Goal: Book appointment/travel/reservation

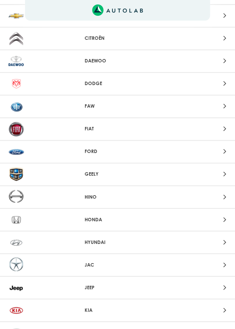
scroll to position [213, 0]
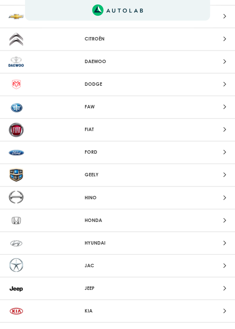
click at [103, 129] on p "FIAT" at bounding box center [118, 129] width 66 height 7
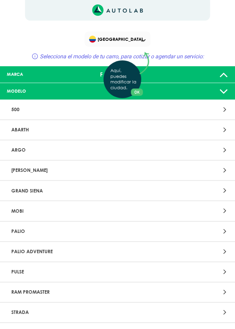
click at [80, 249] on div "Aquí, puedes modificar la ciudad. OK .aex,.bex{fill:none!important;stroke:#50c4…" at bounding box center [117, 164] width 235 height 329
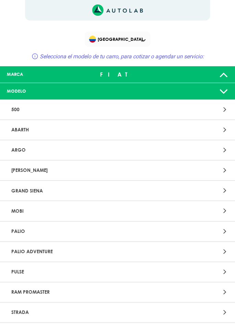
click at [232, 248] on ADVENTURE "PALIO ADVENTURE" at bounding box center [117, 252] width 235 height 20
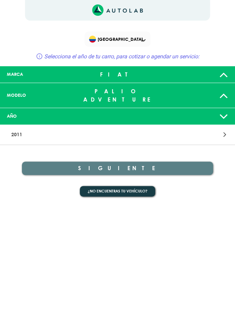
click at [227, 130] on div at bounding box center [194, 134] width 76 height 9
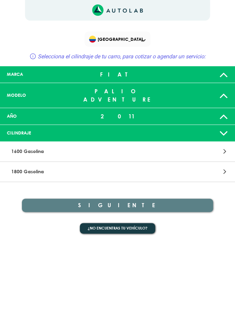
click at [191, 147] on div at bounding box center [194, 151] width 76 height 9
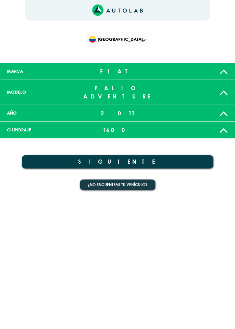
click at [224, 109] on icon at bounding box center [223, 113] width 9 height 14
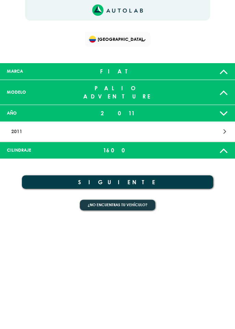
click at [96, 125] on p "2011" at bounding box center [80, 131] width 142 height 13
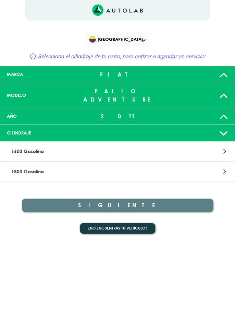
click at [171, 147] on div at bounding box center [194, 151] width 76 height 9
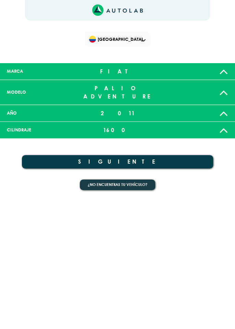
click at [227, 106] on icon at bounding box center [223, 113] width 9 height 14
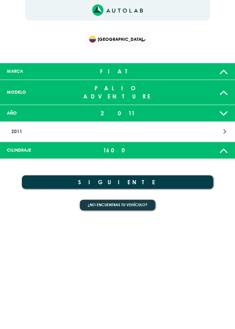
click at [226, 127] on icon at bounding box center [225, 131] width 3 height 9
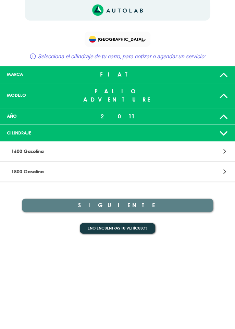
click at [154, 109] on div "2011" at bounding box center [117, 116] width 77 height 14
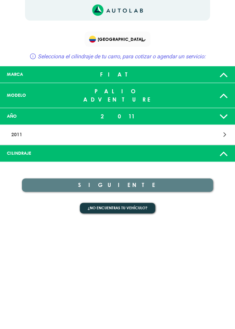
click at [227, 109] on icon at bounding box center [223, 116] width 9 height 14
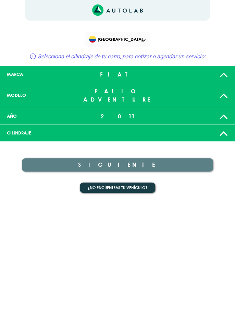
click at [141, 112] on div "2011" at bounding box center [117, 116] width 77 height 14
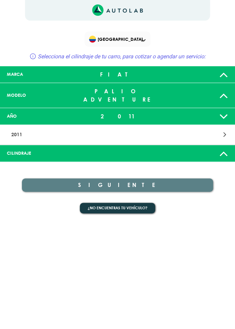
click at [34, 128] on p "2011" at bounding box center [80, 134] width 142 height 13
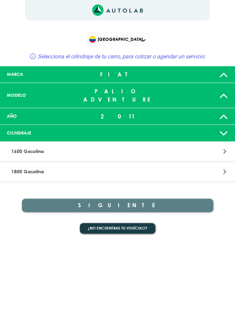
click at [225, 92] on icon at bounding box center [223, 95] width 9 height 14
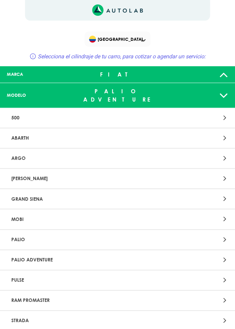
click at [131, 253] on p "PALIO ADVENTURE" at bounding box center [80, 259] width 142 height 13
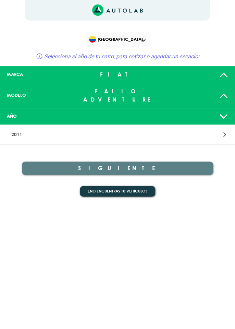
click at [22, 131] on p "2011" at bounding box center [80, 134] width 142 height 13
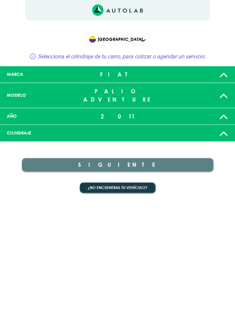
click at [26, 113] on div "AÑO" at bounding box center [40, 116] width 77 height 7
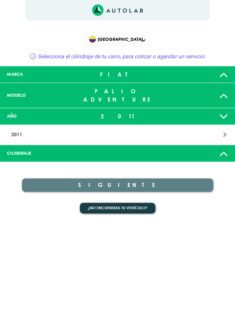
click at [227, 130] on div at bounding box center [194, 134] width 76 height 9
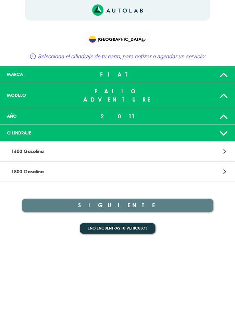
click at [163, 147] on div at bounding box center [194, 151] width 76 height 9
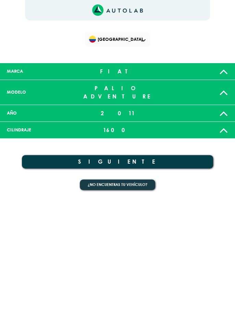
click at [159, 155] on button "SIGUIENTE" at bounding box center [117, 161] width 191 height 13
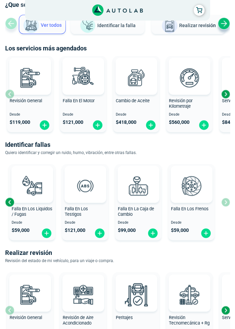
scroll to position [90, 0]
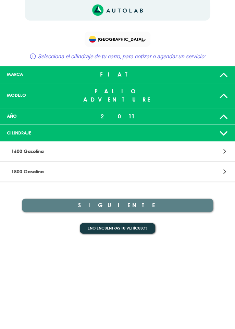
click at [146, 223] on button "¿No encuentras tu vehículo?" at bounding box center [117, 228] width 75 height 11
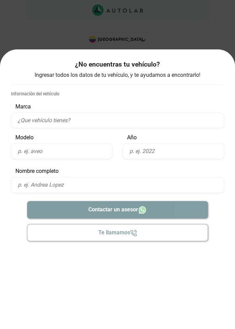
click at [227, 78] on div "¿No encuentras tu vehículo? Ingresar todos los datos de tu vehículo, y te ayuda…" at bounding box center [117, 69] width 235 height 41
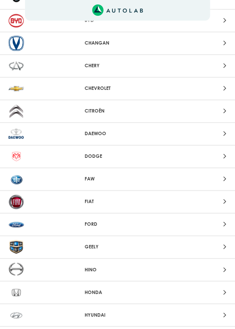
scroll to position [140, 0]
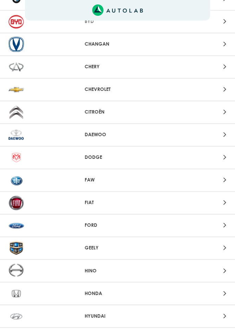
click at [108, 201] on p "FIAT" at bounding box center [118, 202] width 66 height 7
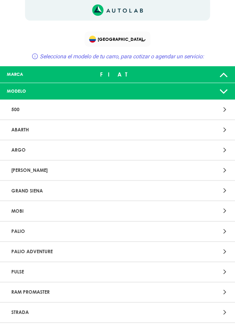
click at [230, 253] on div at bounding box center [194, 251] width 76 height 9
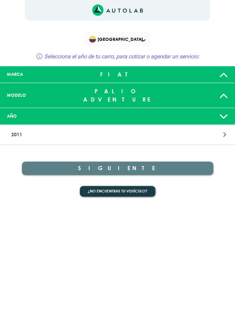
click at [224, 130] on icon at bounding box center [225, 134] width 3 height 9
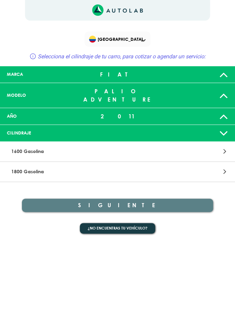
click at [171, 109] on div at bounding box center [194, 116] width 77 height 14
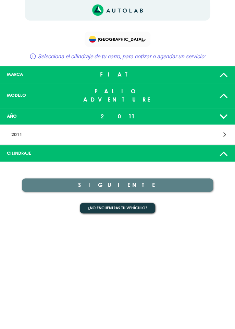
click at [231, 147] on div at bounding box center [194, 153] width 77 height 14
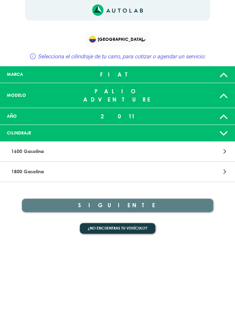
click at [141, 145] on p "1600 Gasolina" at bounding box center [80, 151] width 142 height 13
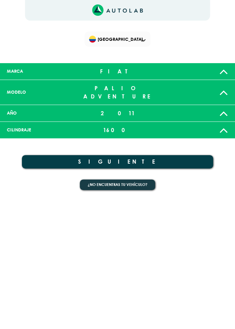
click at [162, 155] on button "SIGUIENTE" at bounding box center [117, 161] width 191 height 13
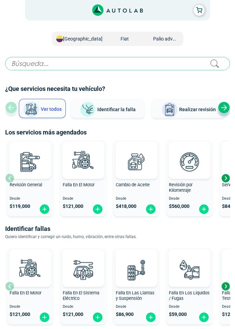
click at [44, 210] on img at bounding box center [44, 209] width 11 height 11
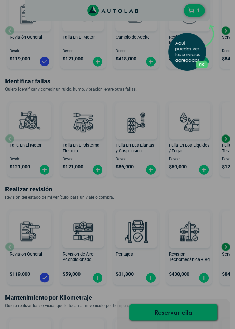
scroll to position [149, 0]
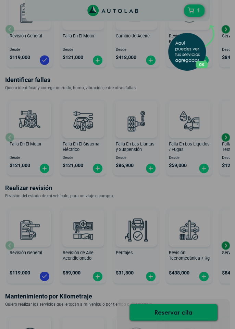
click at [101, 166] on div "Aquí puedes ver tus servicios agregados. OK .aex,.bex{fill:none!important;strok…" at bounding box center [117, 164] width 235 height 329
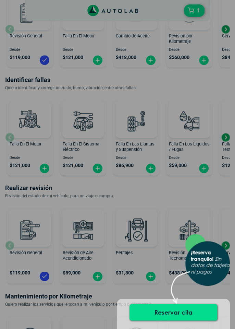
click at [99, 168] on div "× ¡Reserva tranquilo! Sin datos de tarjeta ni pagos" at bounding box center [117, 164] width 235 height 329
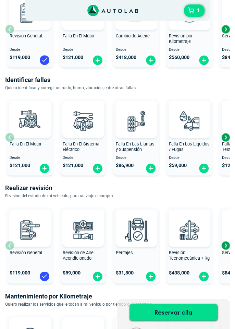
click at [99, 169] on img at bounding box center [97, 168] width 11 height 11
click at [212, 152] on div "Falla En Los Liquidos / Fugas" at bounding box center [189, 148] width 46 height 14
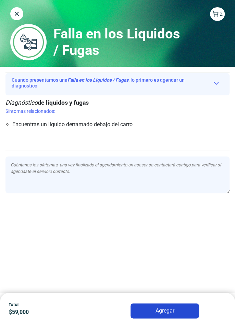
click at [17, 13] on img "Close" at bounding box center [16, 13] width 7 height 7
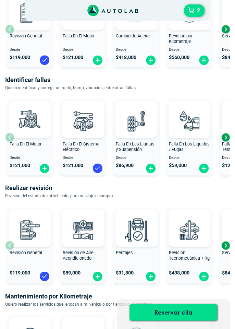
click at [189, 320] on button "Reservar cita" at bounding box center [174, 312] width 88 height 16
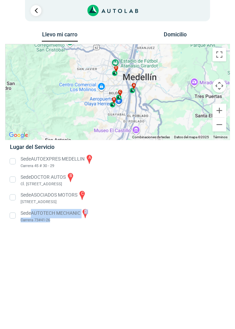
click at [31, 8] on link "Ir al paso anterior" at bounding box center [36, 10] width 11 height 11
click at [39, 13] on link "Ir al paso anterior" at bounding box center [36, 10] width 11 height 11
